Goal: Transaction & Acquisition: Purchase product/service

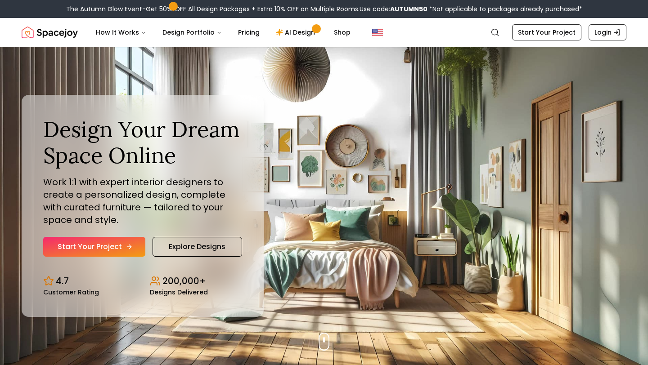
click at [124, 239] on link "Start Your Project" at bounding box center [94, 247] width 102 height 20
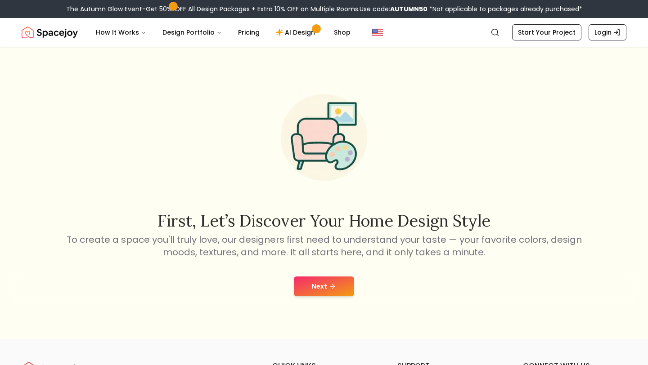
click at [304, 289] on button "Next" at bounding box center [324, 287] width 60 height 20
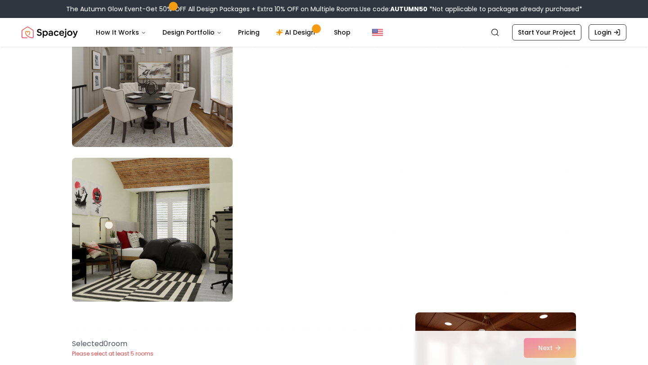
scroll to position [1204, 0]
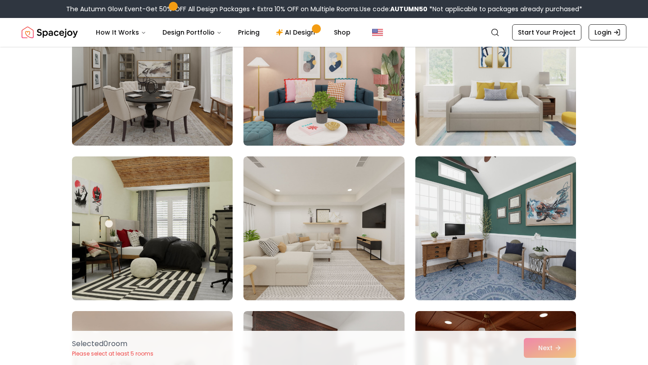
click at [343, 226] on img at bounding box center [324, 229] width 161 height 144
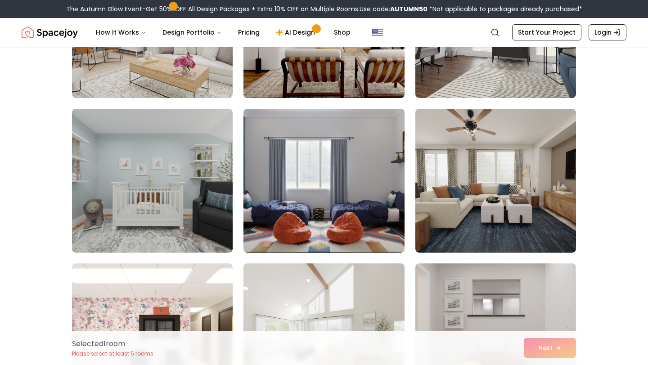
scroll to position [2183, 0]
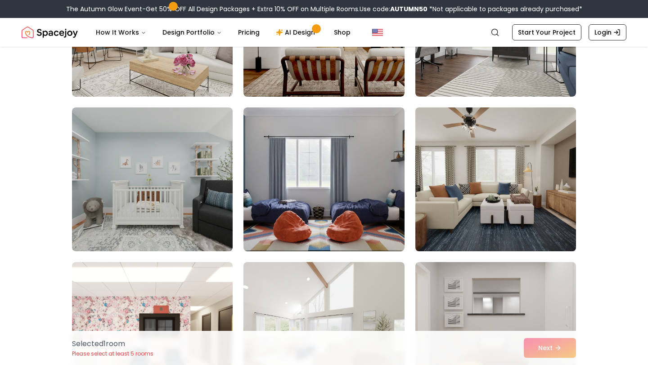
click at [565, 204] on img at bounding box center [495, 179] width 169 height 151
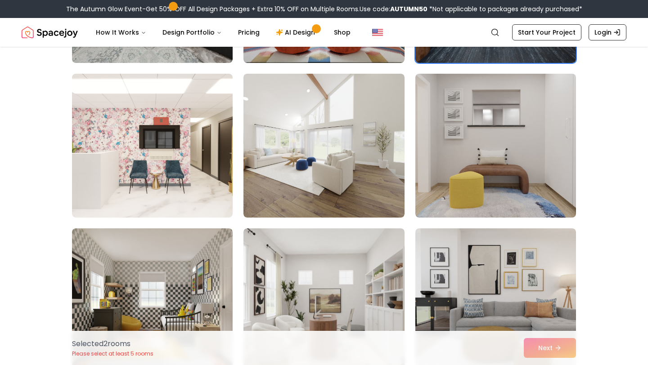
scroll to position [2382, 0]
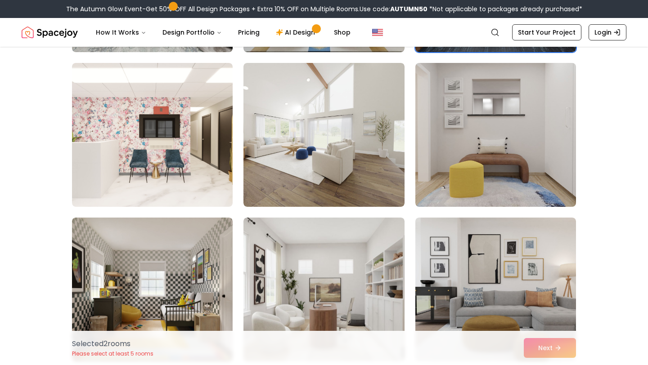
click at [538, 350] on div "Selected 2 room s Please select at least 5 rooms Next" at bounding box center [324, 348] width 519 height 34
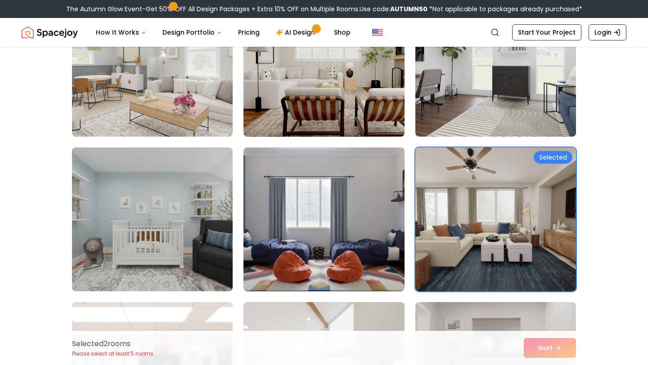
scroll to position [2143, 0]
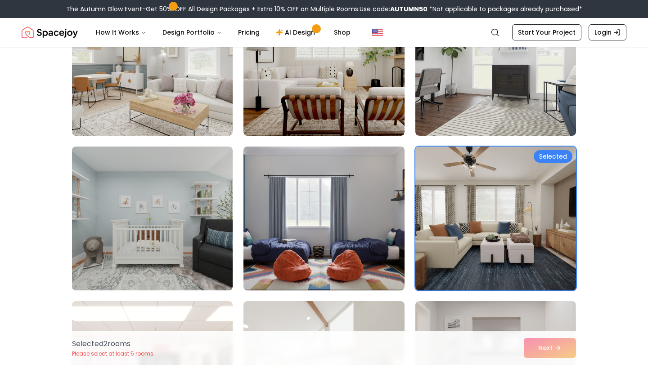
click at [492, 211] on img at bounding box center [495, 218] width 169 height 151
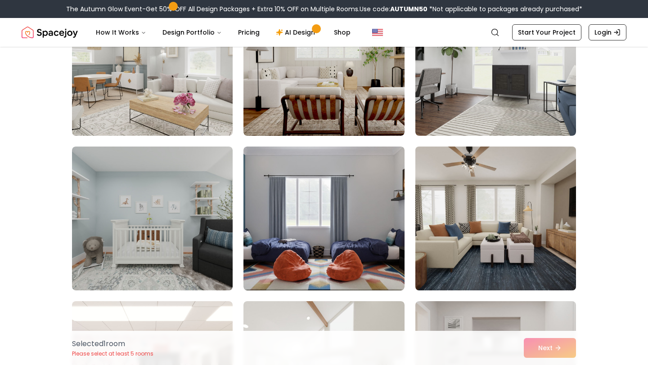
click at [492, 211] on img at bounding box center [495, 218] width 169 height 151
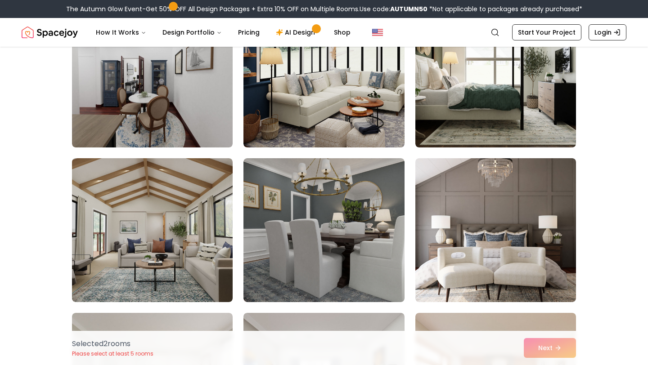
scroll to position [3681, 0]
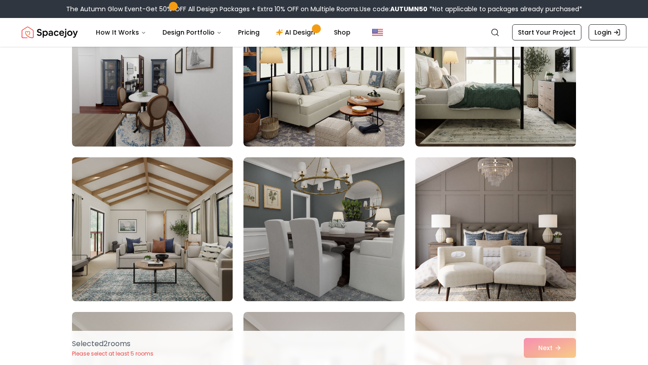
click at [189, 234] on img at bounding box center [152, 229] width 169 height 151
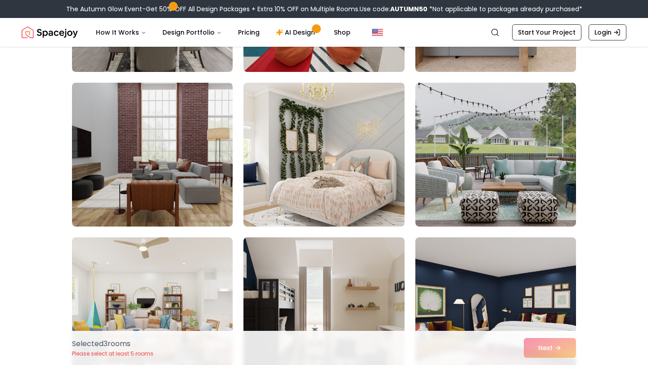
scroll to position [4067, 0]
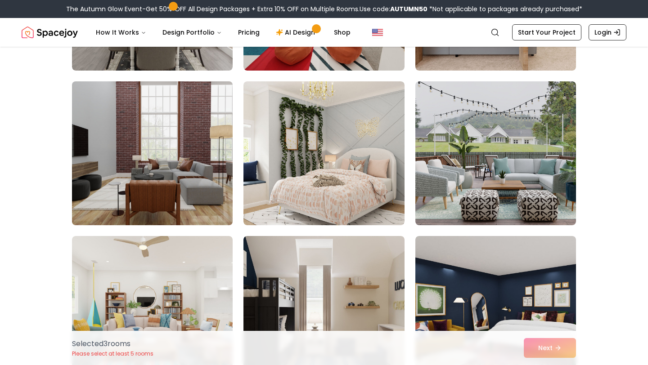
click at [182, 167] on img at bounding box center [152, 153] width 169 height 151
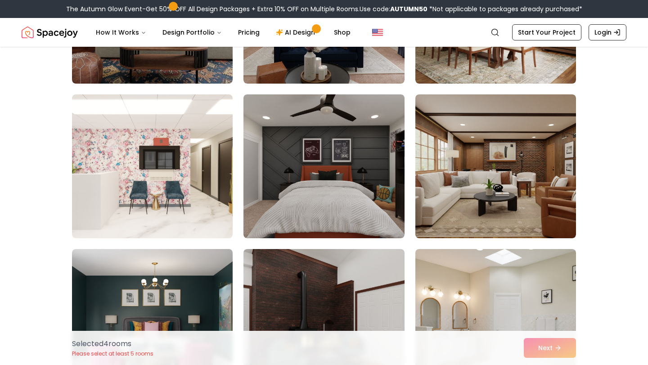
scroll to position [4829, 0]
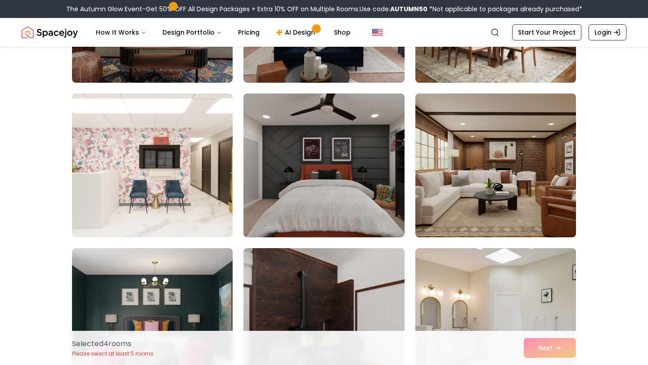
click at [473, 209] on img at bounding box center [495, 166] width 161 height 144
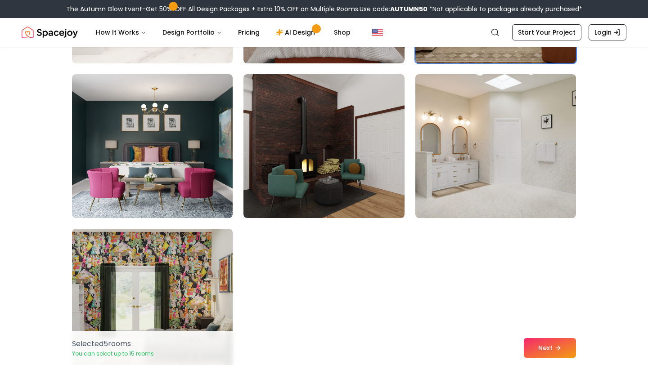
scroll to position [5023, 0]
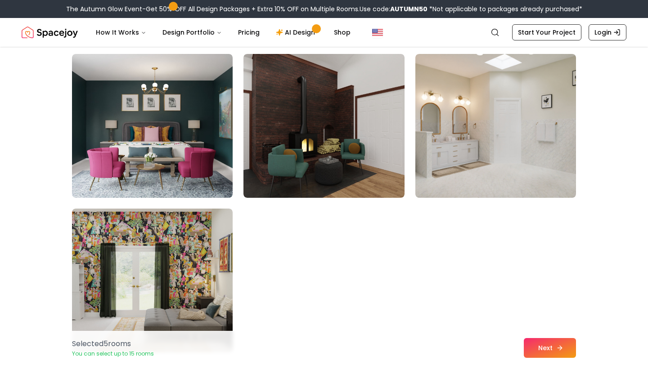
click at [554, 342] on button "Next" at bounding box center [550, 348] width 52 height 20
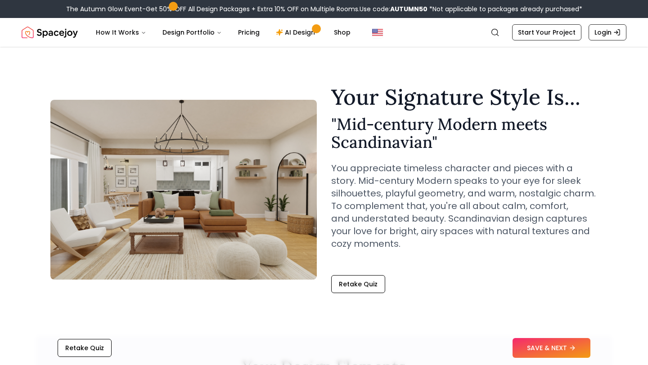
click at [526, 352] on button "SAVE & NEXT" at bounding box center [552, 348] width 78 height 20
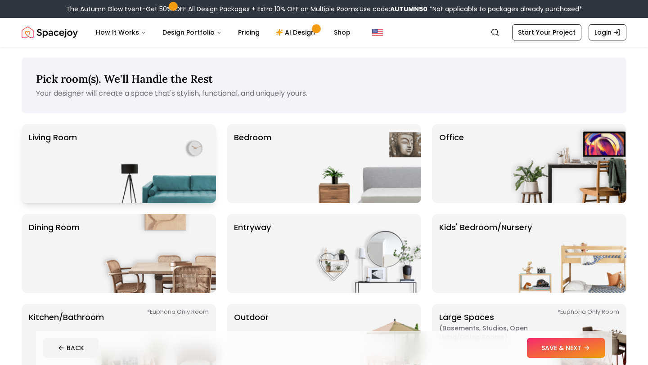
click at [173, 153] on img at bounding box center [158, 163] width 115 height 79
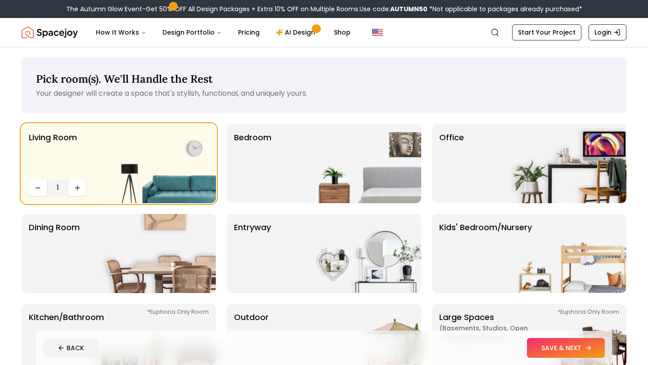
click at [554, 356] on button "SAVE & NEXT" at bounding box center [566, 348] width 78 height 20
